Goal: Information Seeking & Learning: Learn about a topic

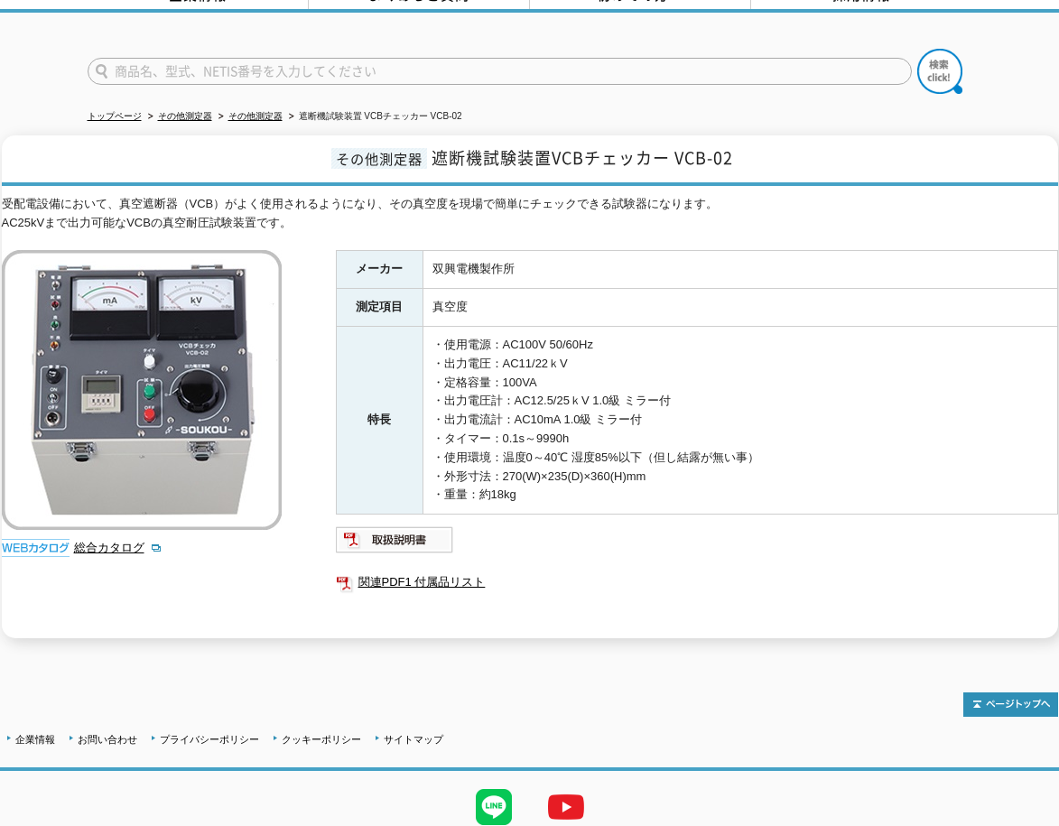
scroll to position [72, 0]
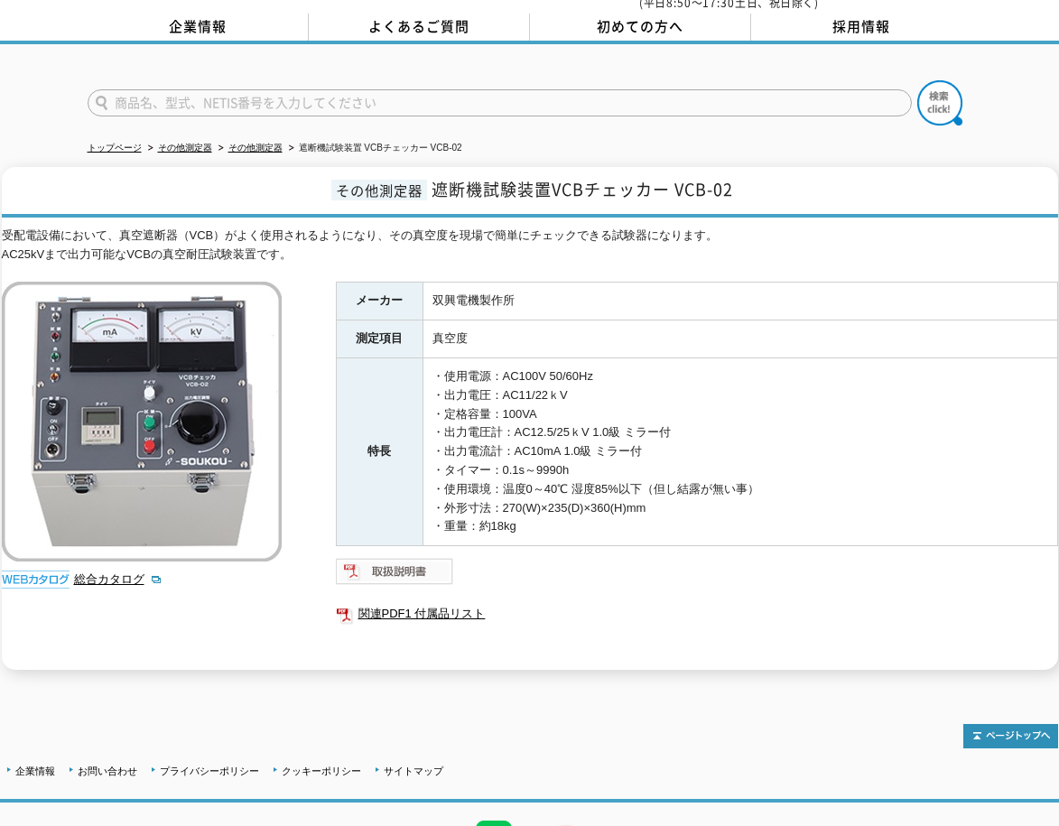
click at [425, 563] on img at bounding box center [395, 571] width 118 height 29
drag, startPoint x: 523, startPoint y: 285, endPoint x: 397, endPoint y: 286, distance: 125.5
click at [397, 286] on tr "メーカー 双興電機製作所" at bounding box center [696, 302] width 721 height 38
copy tr "メーカー 双興電機製作所"
click at [125, 647] on div "受配電設備において、真空遮断器（VCB）がよく使用されるようになり、その真空度を現場で簡単にチェックできる試験器になります。 AC25kVまで出力可能なVCB…" at bounding box center [530, 449] width 1056 height 444
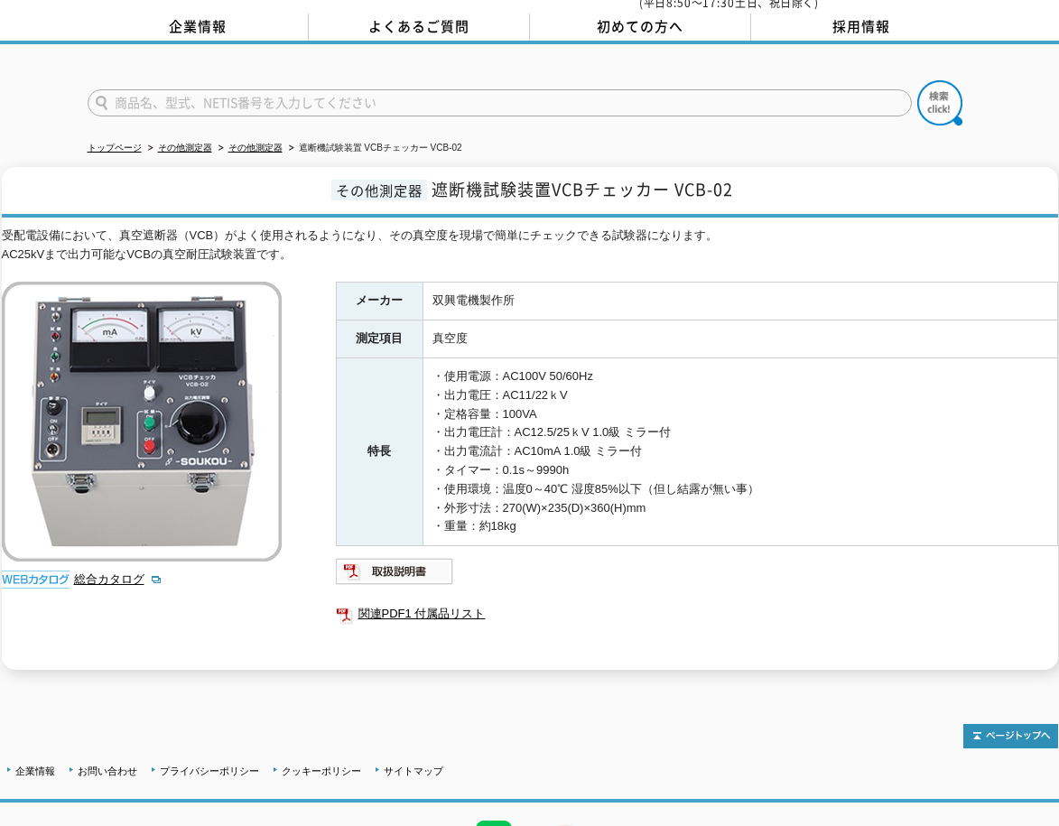
scroll to position [0, 0]
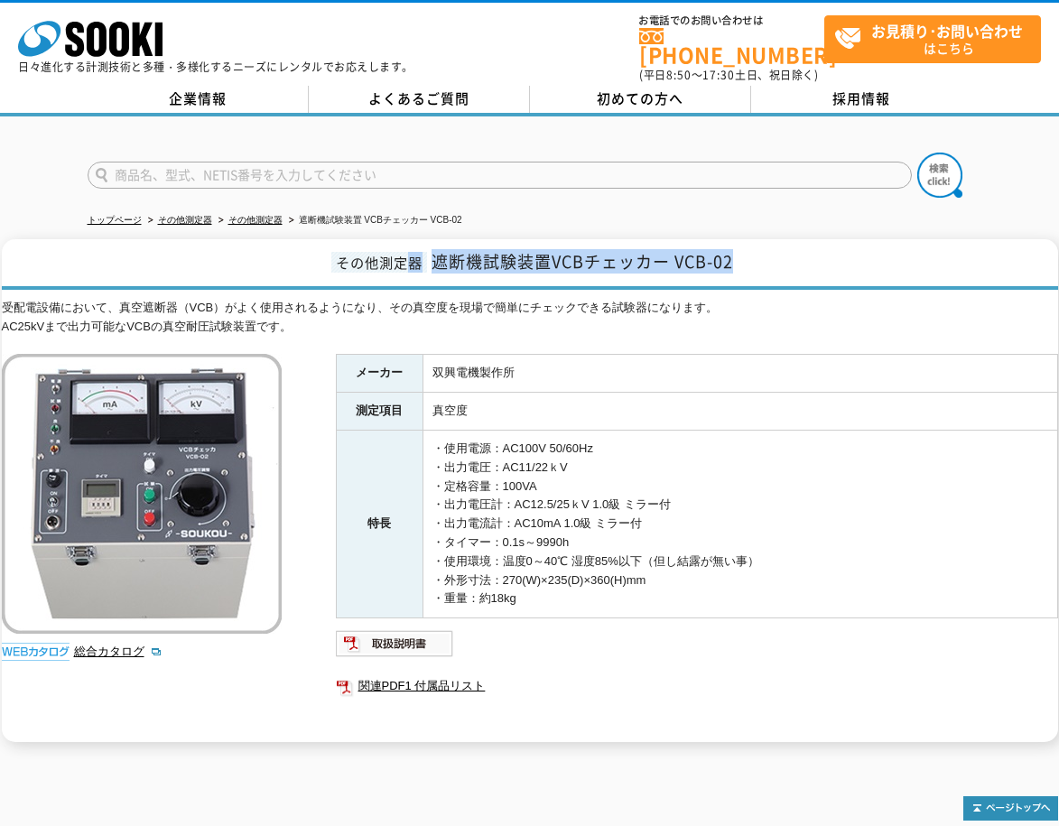
drag, startPoint x: 774, startPoint y: 251, endPoint x: 406, endPoint y: 253, distance: 367.5
click at [406, 253] on h1 "その他測定器 遮断機試験装置VCBチェッカー VCB-02" at bounding box center [530, 264] width 1056 height 51
drag, startPoint x: 406, startPoint y: 253, endPoint x: 449, endPoint y: 268, distance: 45.1
click at [454, 286] on div "その他測定器 遮断機試験装置VCBチェッカー VCB-02 受配電設備において、真空遮断器（VCB）がよく使用されるようになり、その真空度を現場で簡単にチェッ…" at bounding box center [530, 490] width 1056 height 503
drag, startPoint x: 435, startPoint y: 256, endPoint x: 801, endPoint y: 252, distance: 365.7
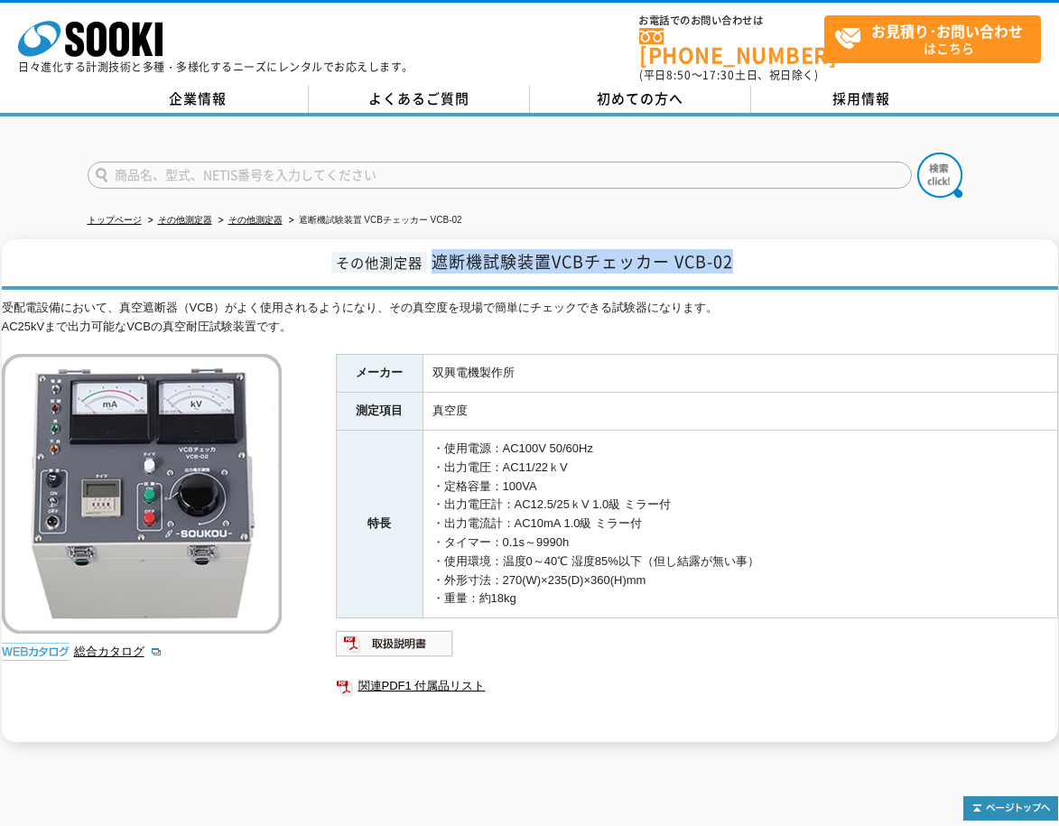
click at [801, 252] on h1 "その他測定器 遮断機試験装置VCBチェッカー VCB-02" at bounding box center [530, 264] width 1056 height 51
copy span "遮断機試験装置VCBチェッカー VCB-02"
click at [70, 251] on h1 "その他測定器 遮断機試験装置VCBチェッカー VCB-02" at bounding box center [530, 264] width 1056 height 51
